Goal: Find specific page/section: Find specific page/section

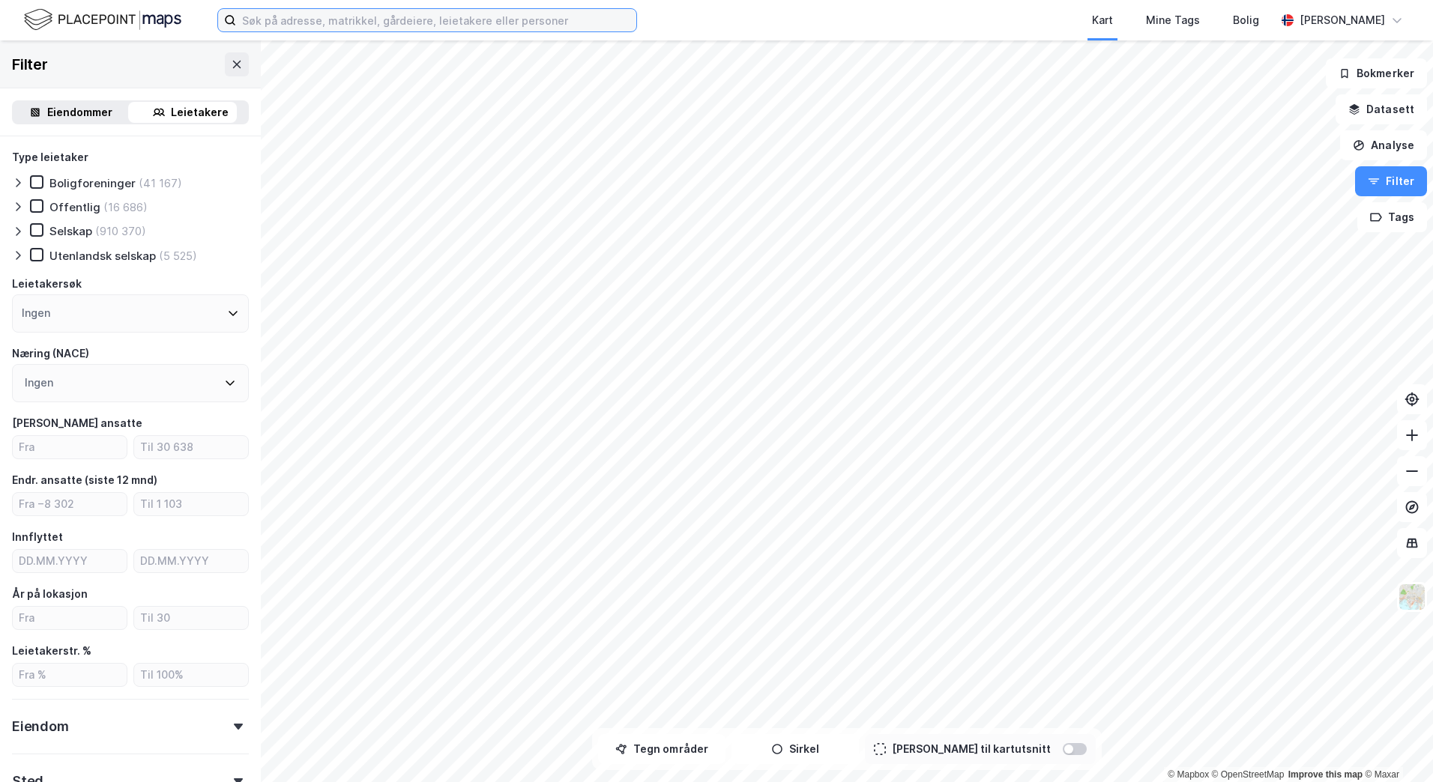
click at [283, 25] on input at bounding box center [436, 20] width 400 height 22
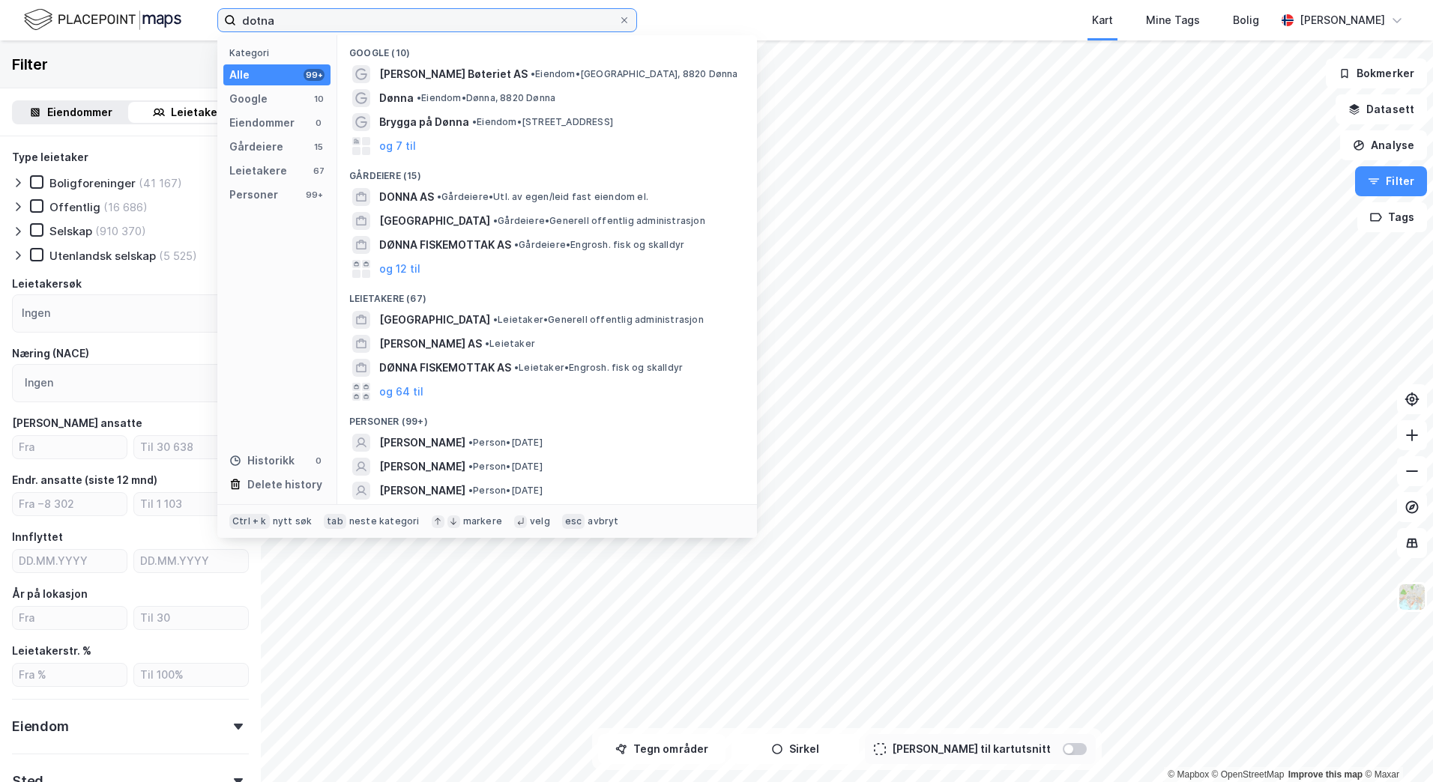
drag, startPoint x: 245, startPoint y: 17, endPoint x: 307, endPoint y: 6, distance: 62.5
click at [247, 17] on input "dotna" at bounding box center [427, 20] width 382 height 22
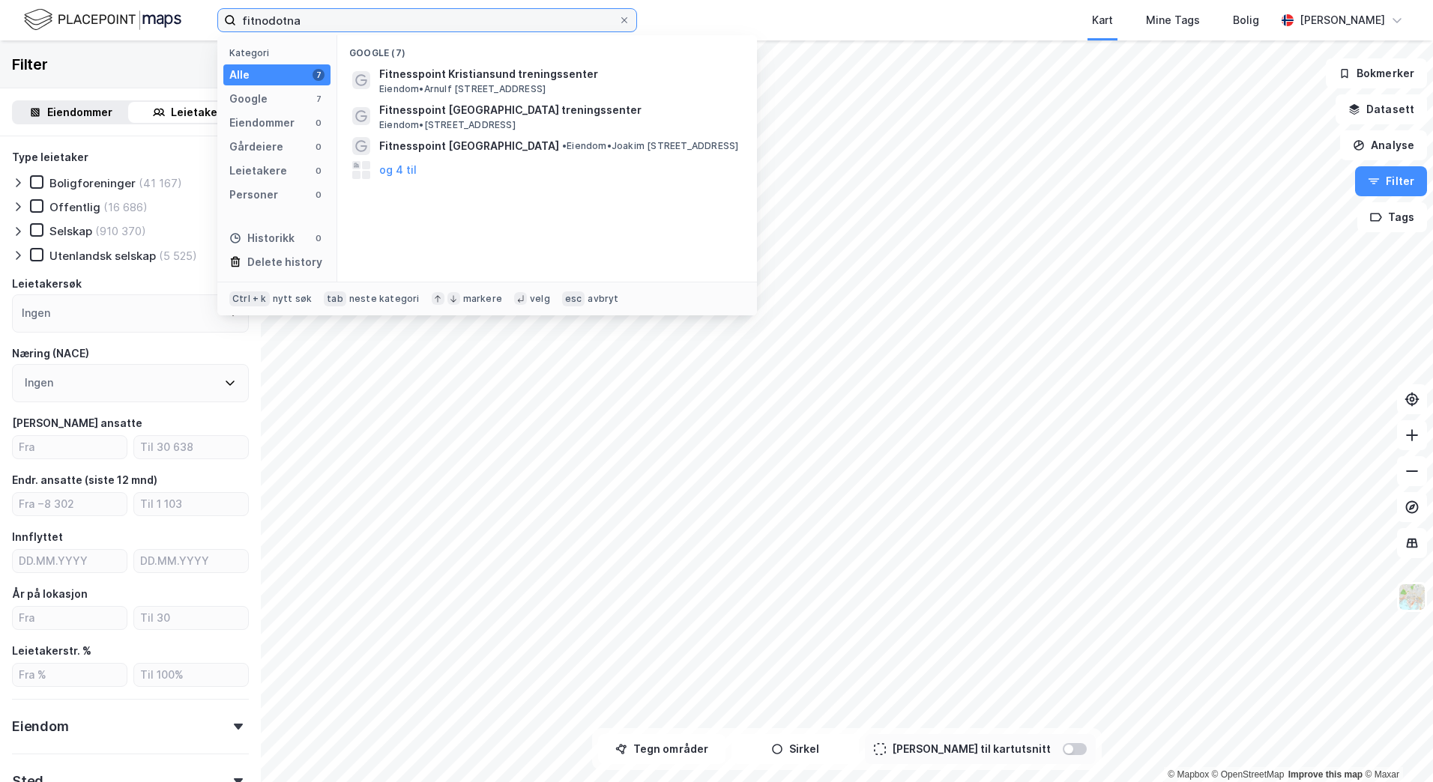
click at [318, 20] on input "fitnodotna" at bounding box center [427, 20] width 382 height 22
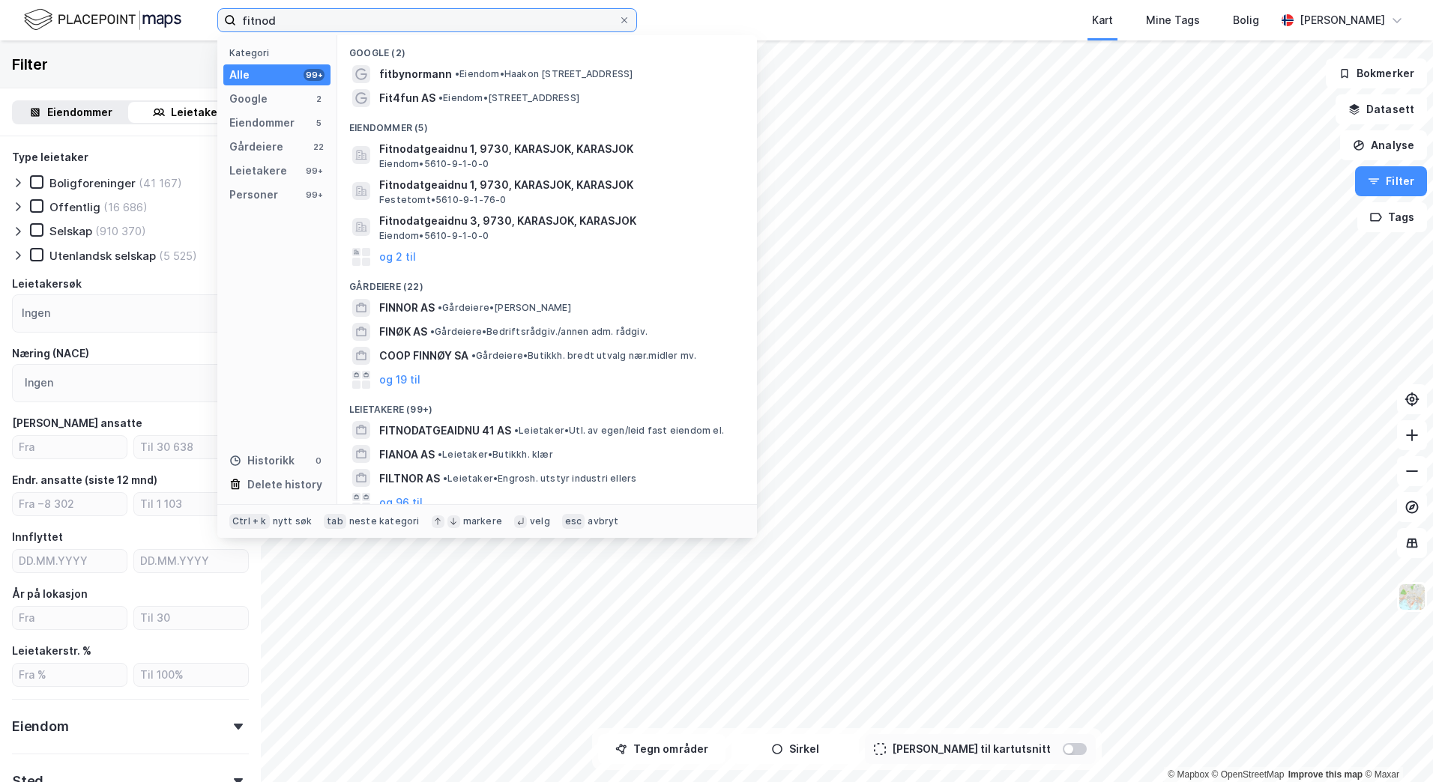
click at [321, 22] on input "fitnod" at bounding box center [427, 20] width 382 height 22
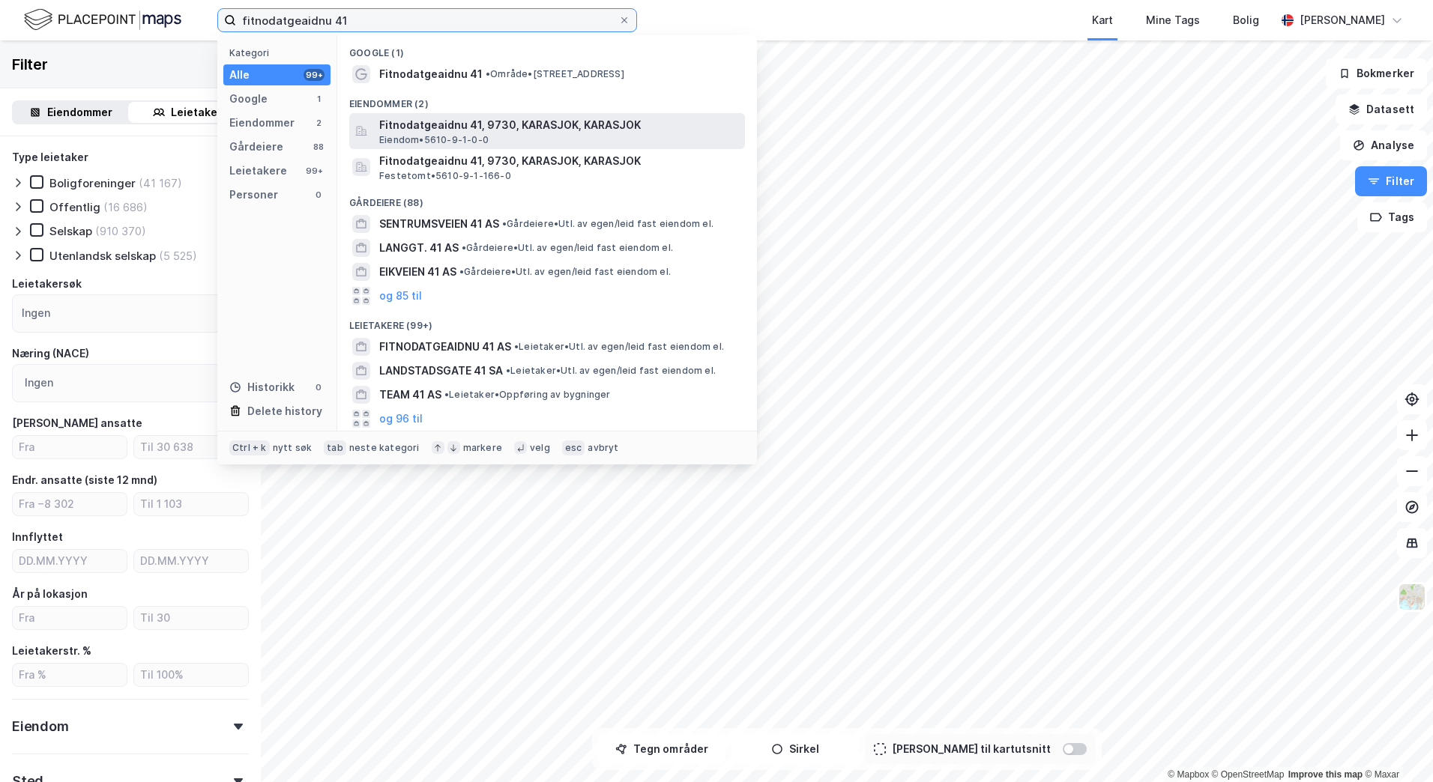
type input "fitnodatgeaidnu 41"
click at [451, 126] on span "Fitnodatgeaidnu 41, 9730, KARASJOK, KARASJOK" at bounding box center [559, 125] width 360 height 18
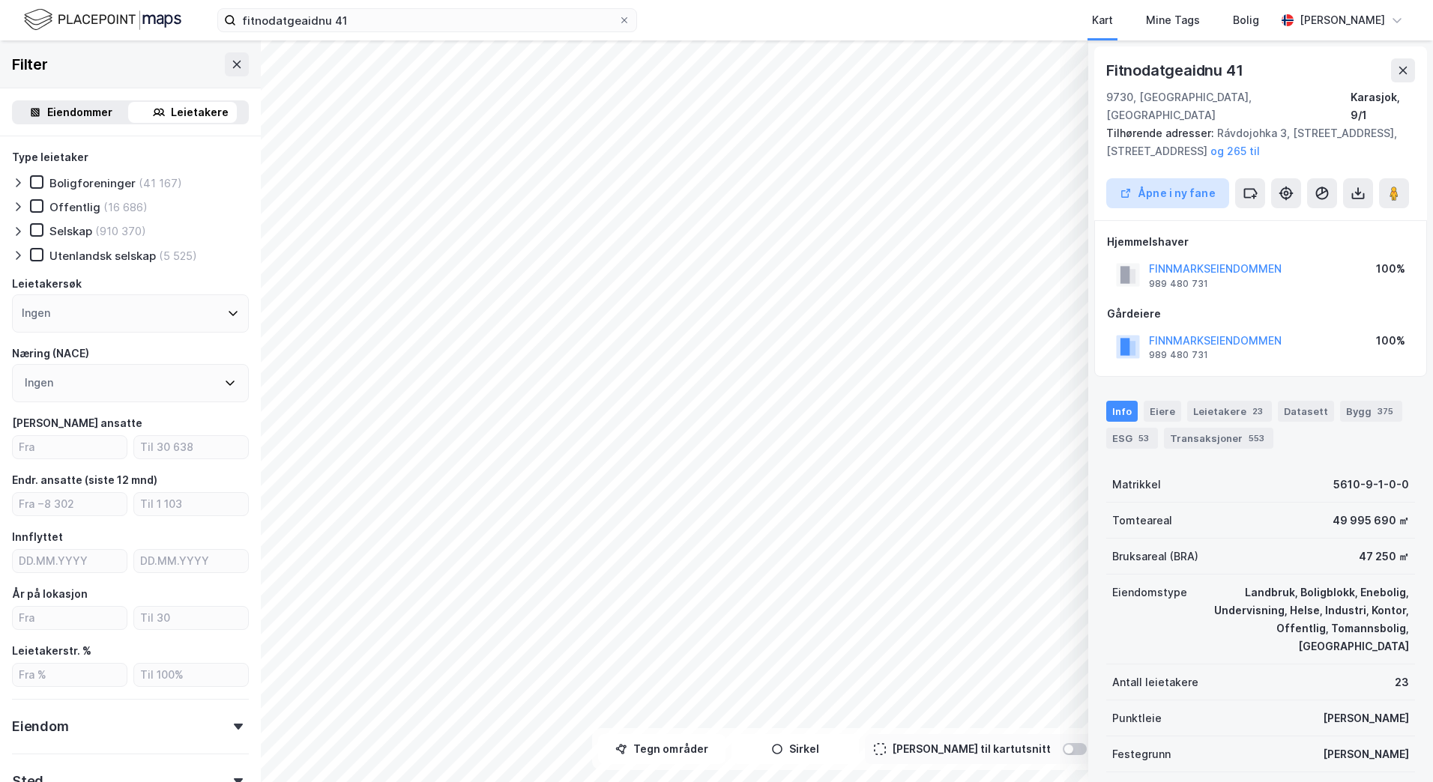
click at [1181, 178] on button "Åpne i ny fane" at bounding box center [1167, 193] width 123 height 30
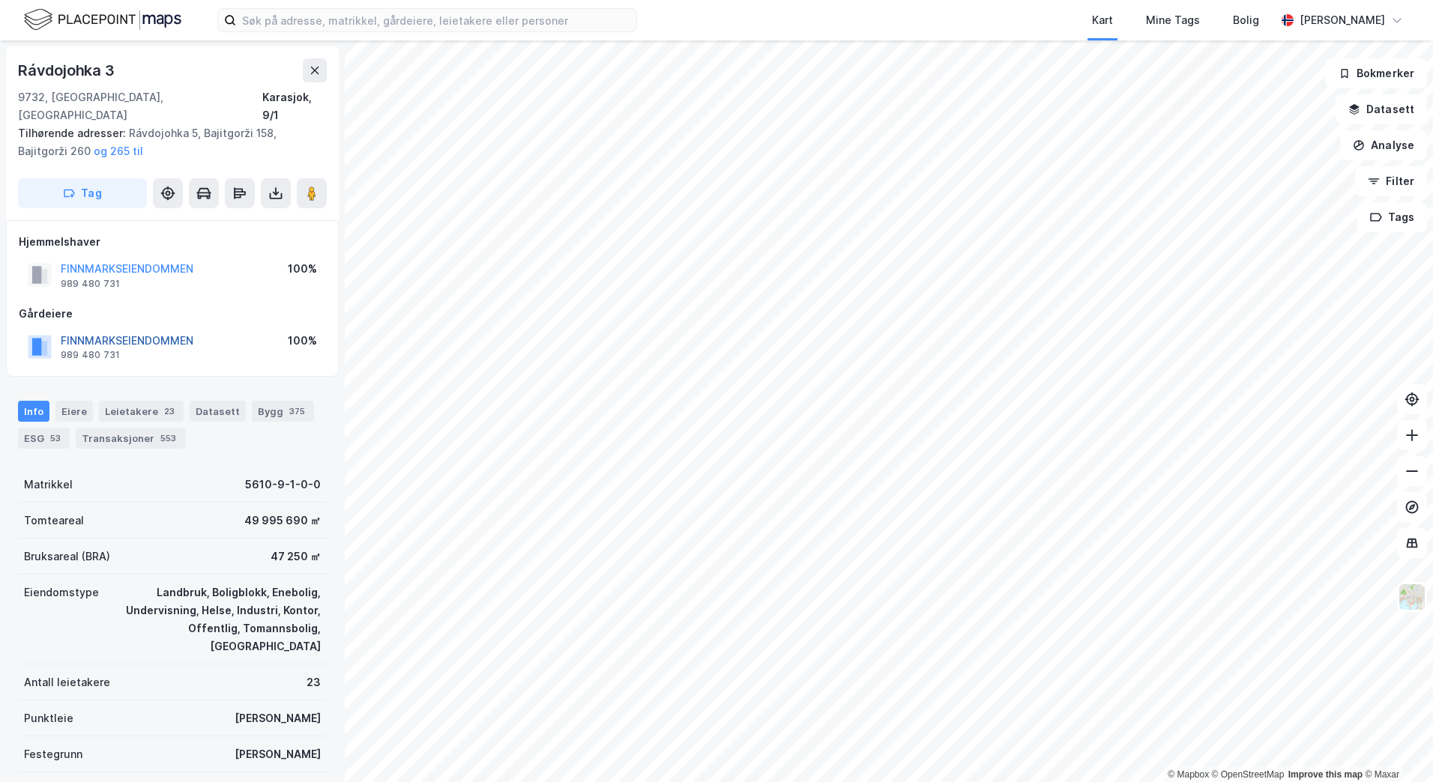
click at [0, 0] on button "FINNMARKSEIENDOMMEN" at bounding box center [0, 0] width 0 height 0
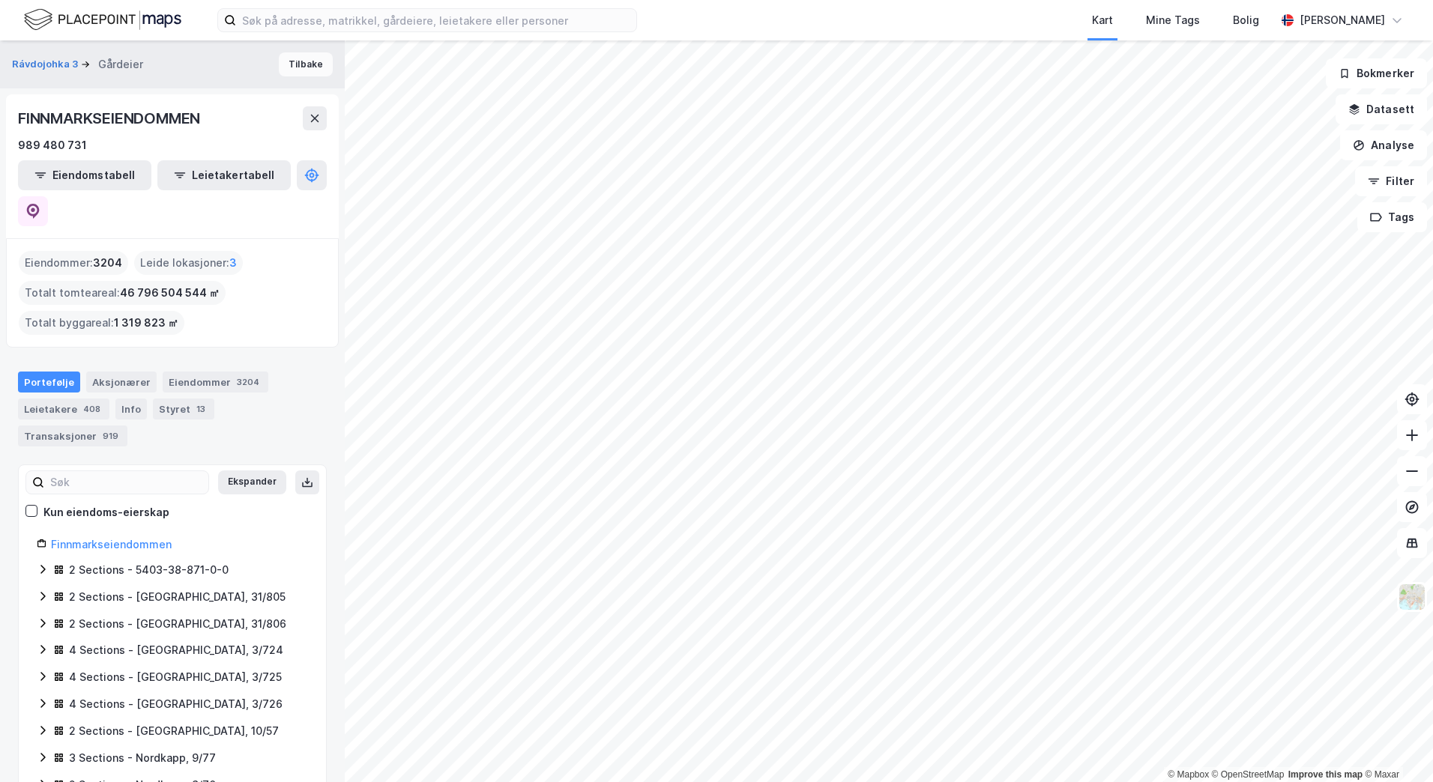
click at [279, 63] on button "Tilbake" at bounding box center [306, 64] width 54 height 24
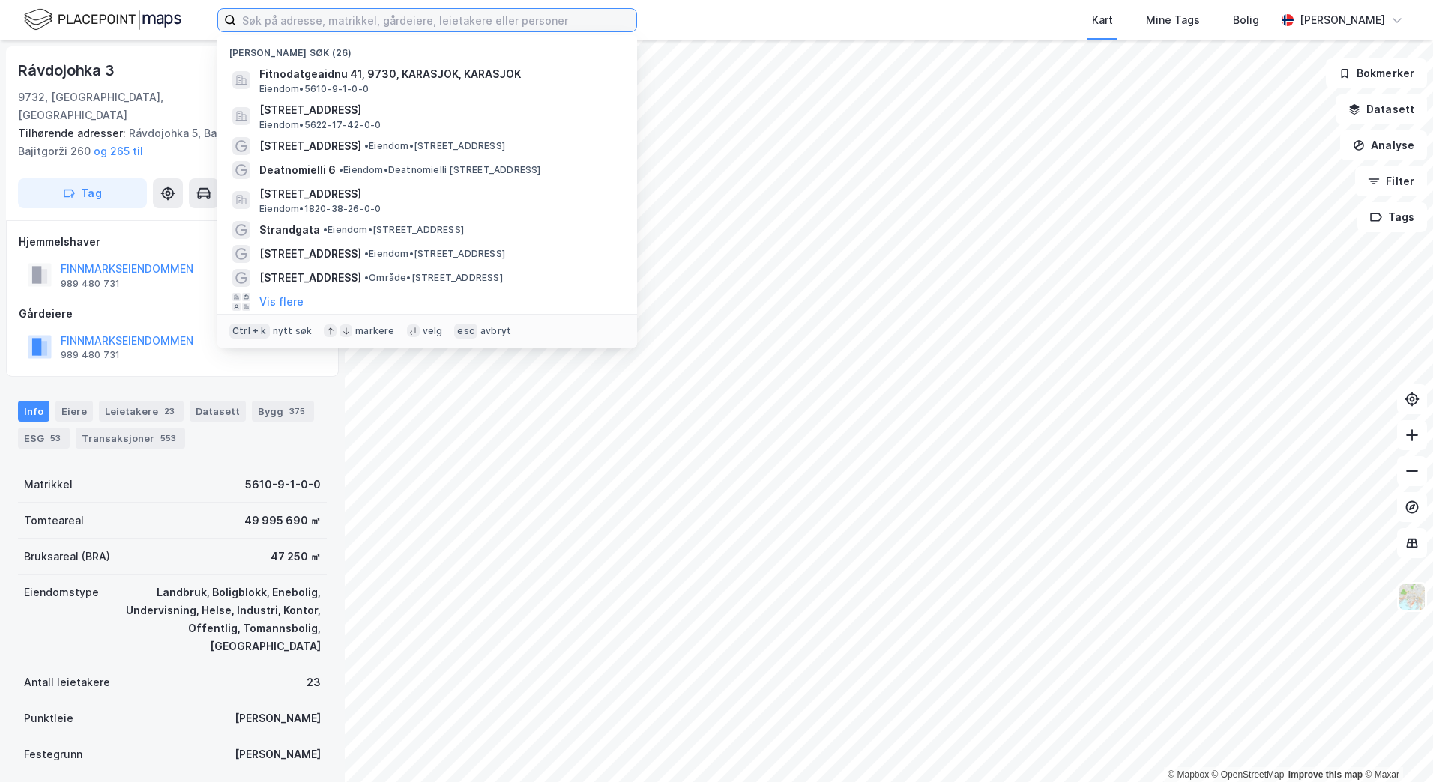
click at [300, 19] on input at bounding box center [436, 20] width 400 height 22
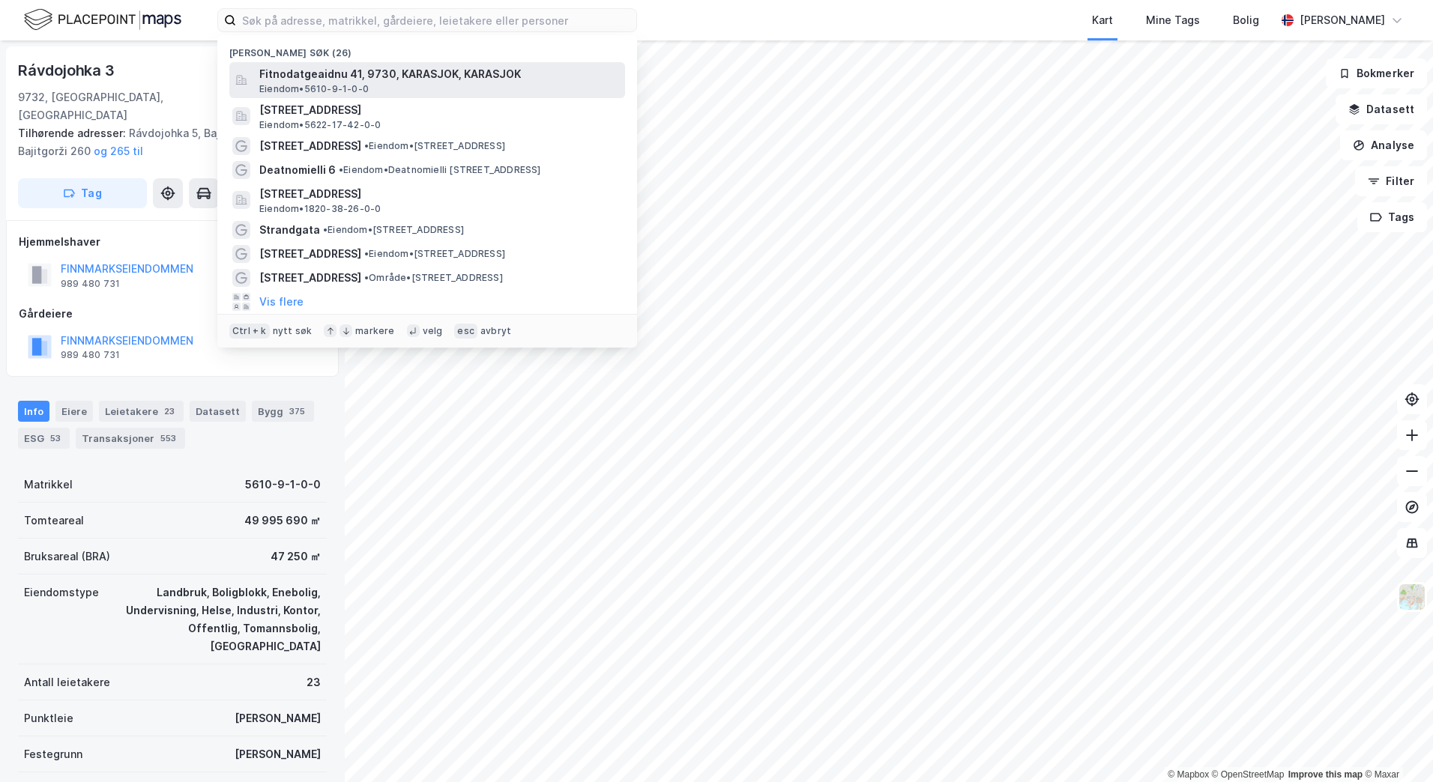
click at [324, 75] on span "Fitnodatgeaidnu 41, 9730, KARASJOK, KARASJOK" at bounding box center [439, 74] width 360 height 18
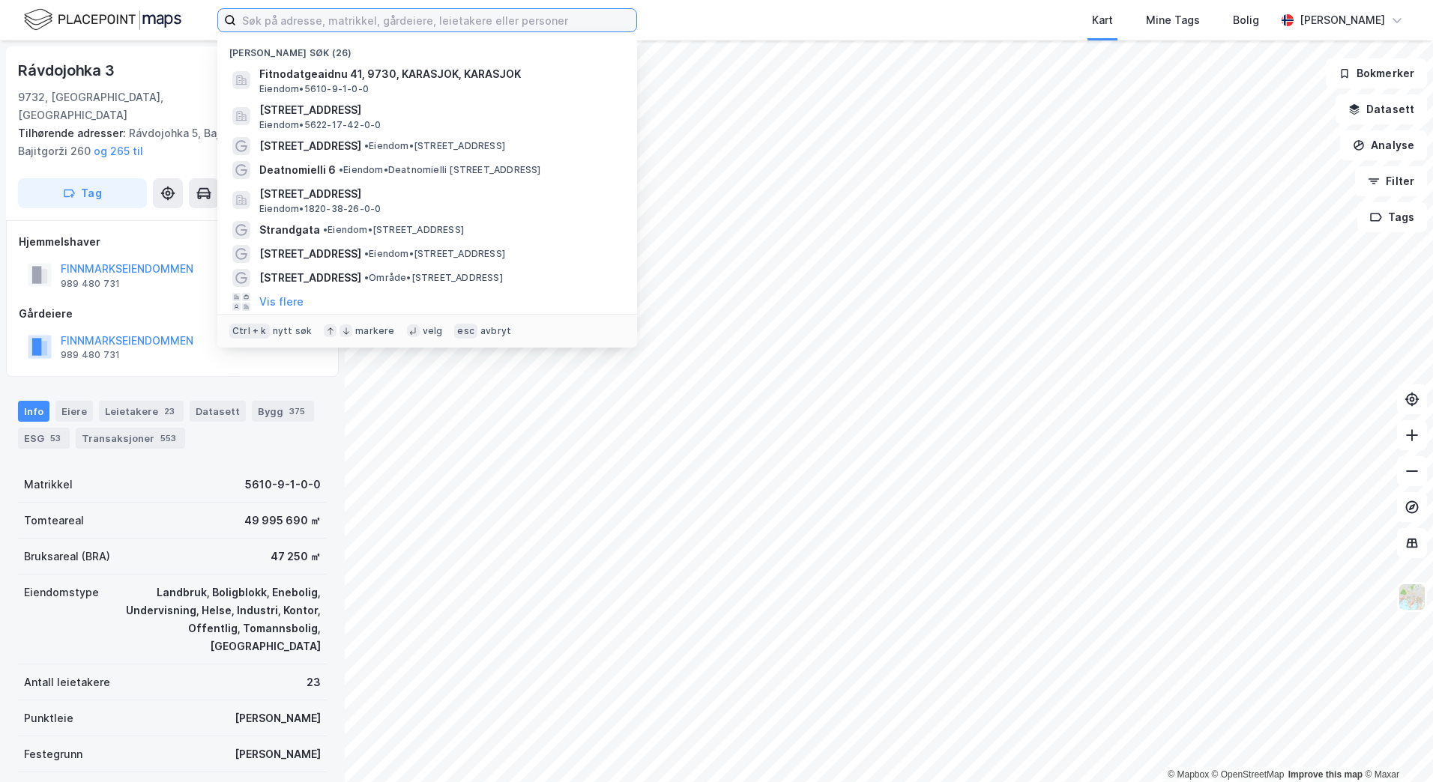
click at [271, 21] on input at bounding box center [436, 20] width 400 height 22
drag, startPoint x: 390, startPoint y: 16, endPoint x: 393, endPoint y: 22, distance: 7.7
click at [391, 18] on input at bounding box center [436, 20] width 400 height 22
paste input "5610/9/1"
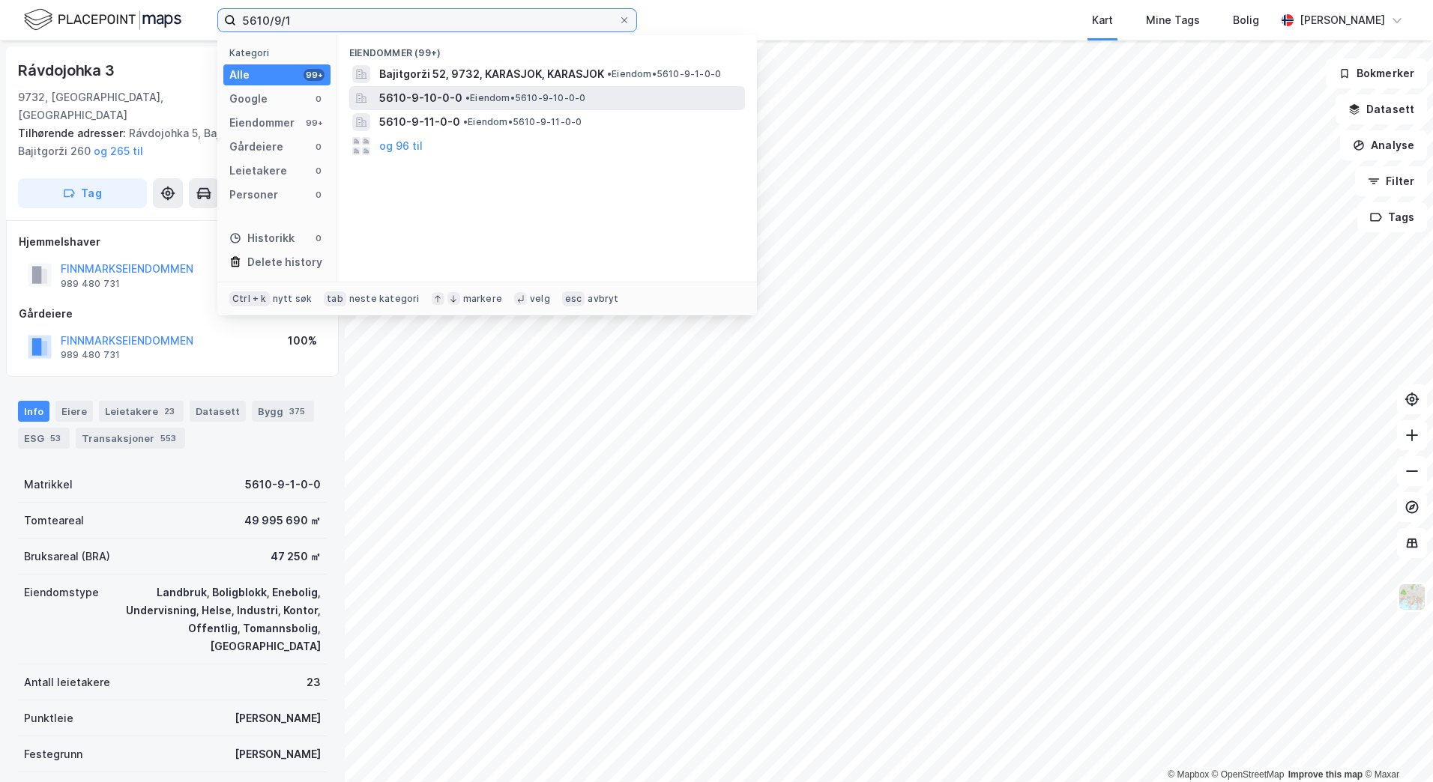
type input "5610/9/1"
click at [517, 95] on span "• Eiendom • 5610-9-10-0-0" at bounding box center [525, 98] width 120 height 12
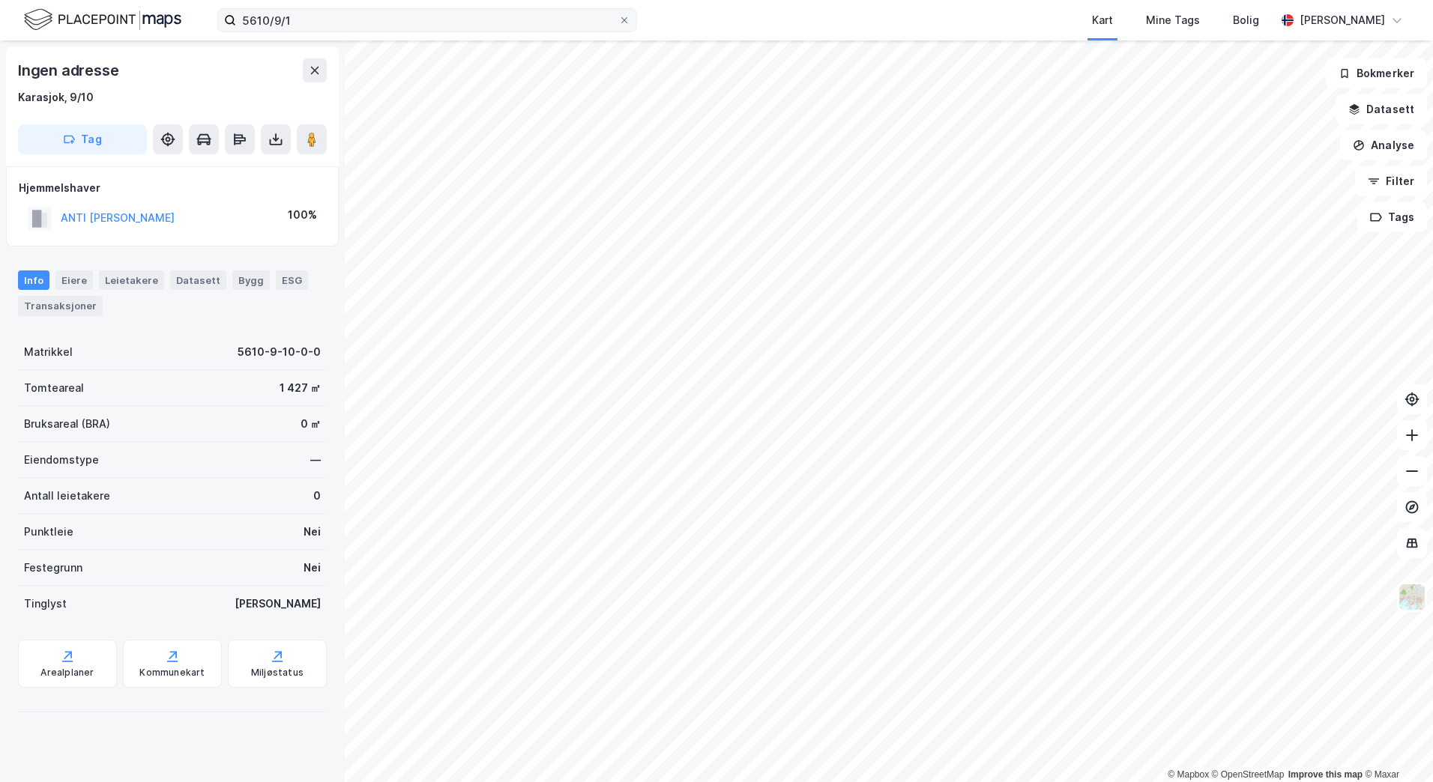
click at [621, 19] on icon at bounding box center [624, 20] width 9 height 9
click at [618, 19] on input "5610/9/1" at bounding box center [427, 20] width 382 height 22
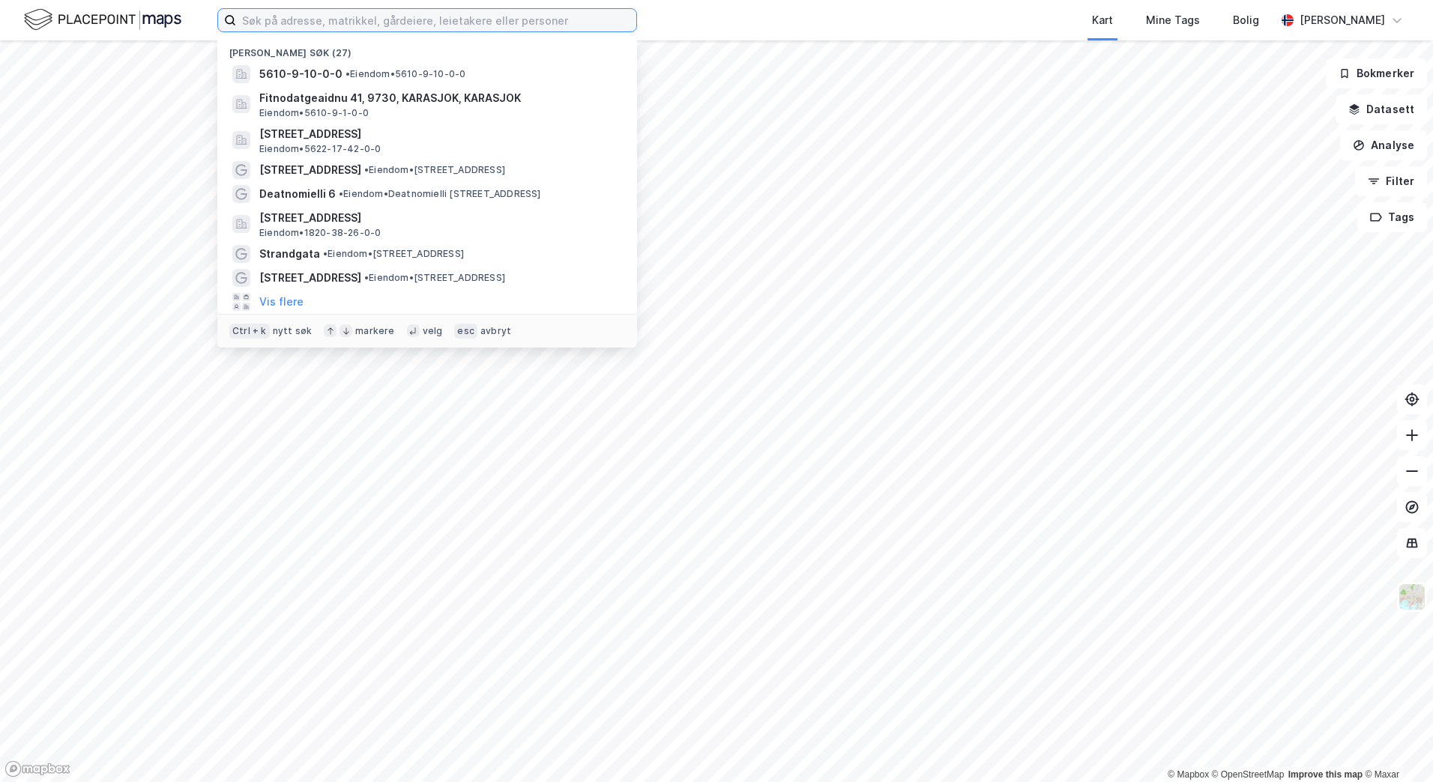
paste input "5610/9/1"
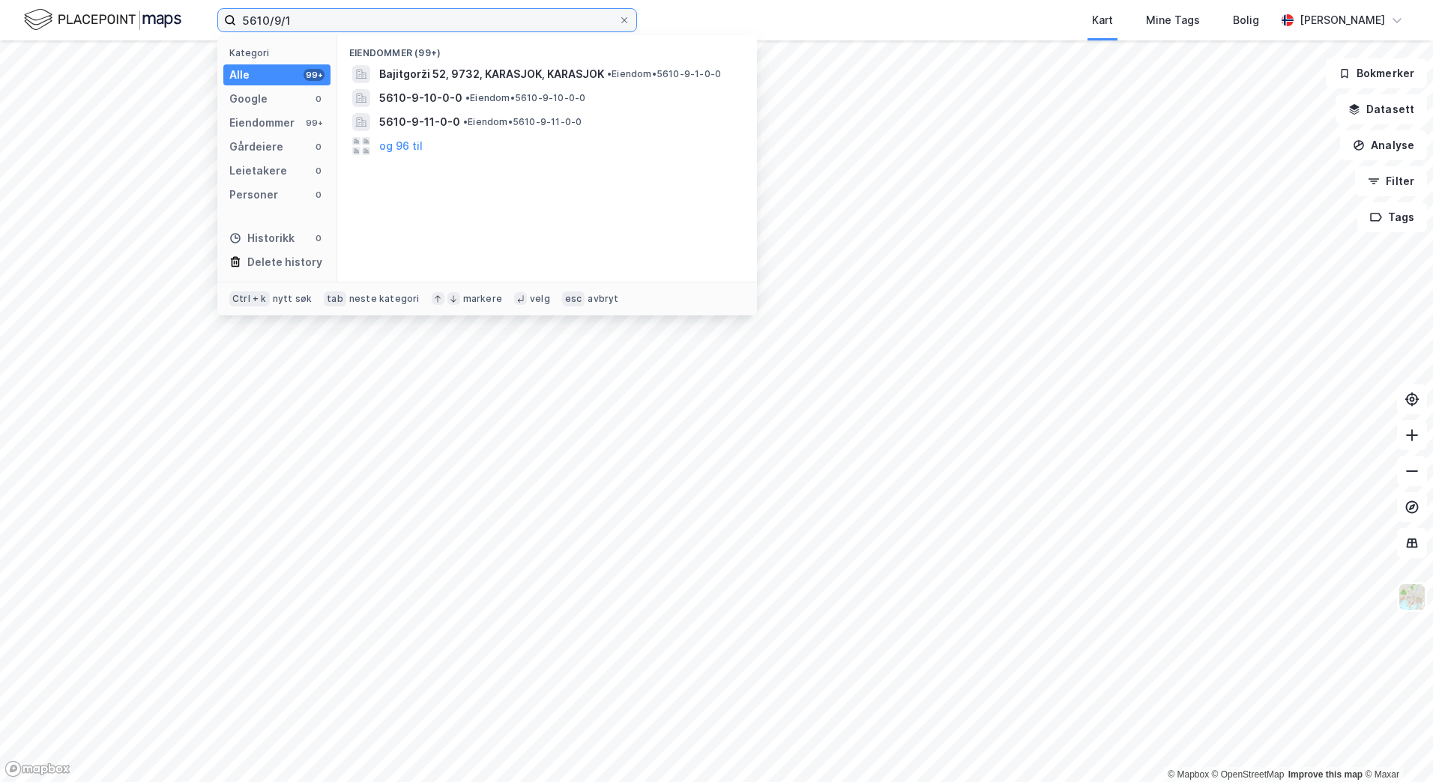
type input "5610/9/1"
